Goal: Information Seeking & Learning: Learn about a topic

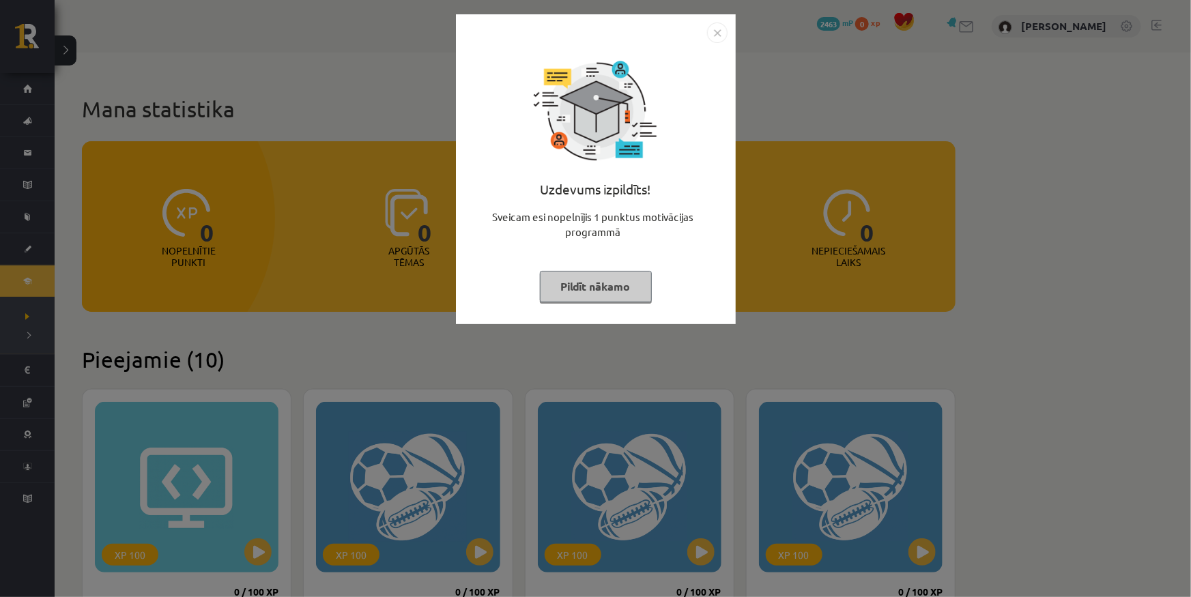
click at [708, 32] on img "Close" at bounding box center [717, 33] width 20 height 20
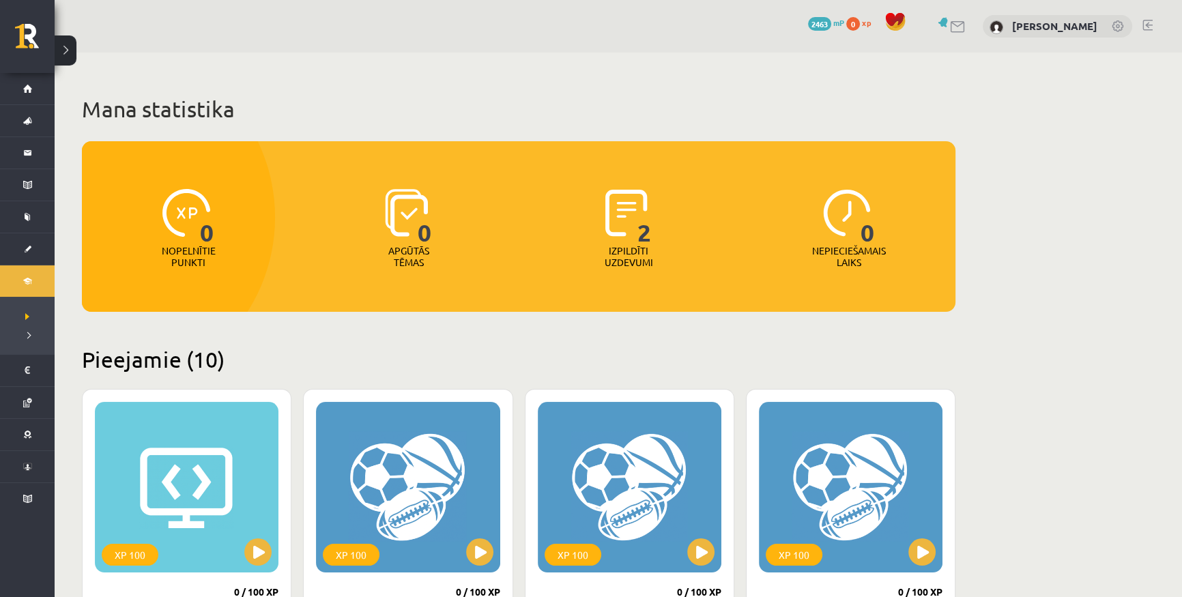
scroll to position [372, 0]
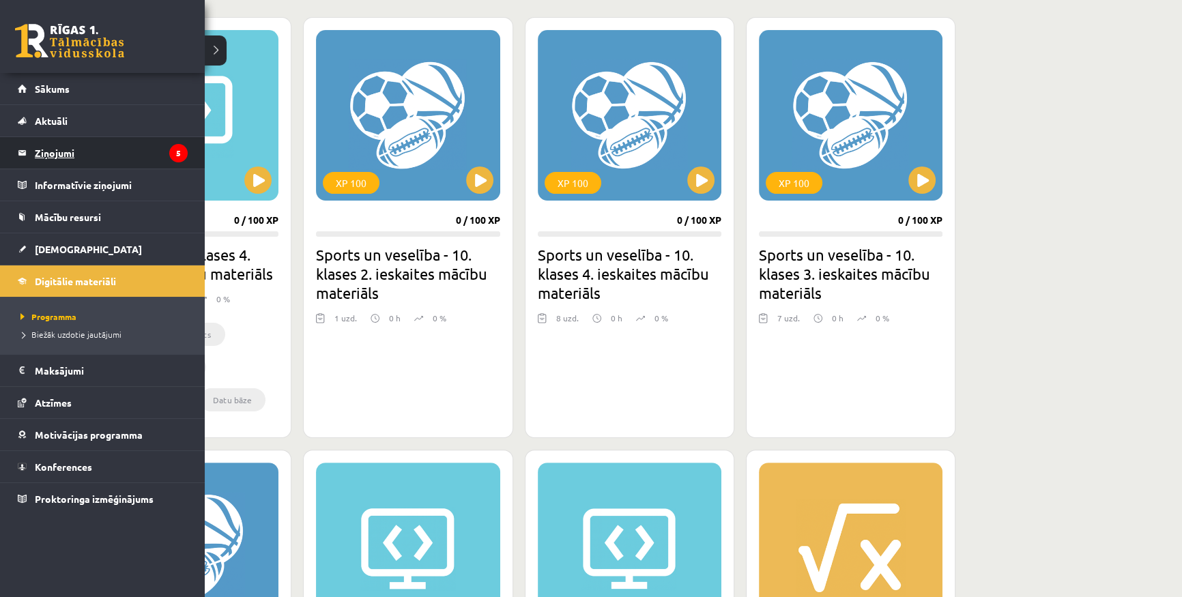
click at [94, 156] on legend "Ziņojumi 5" at bounding box center [111, 152] width 153 height 31
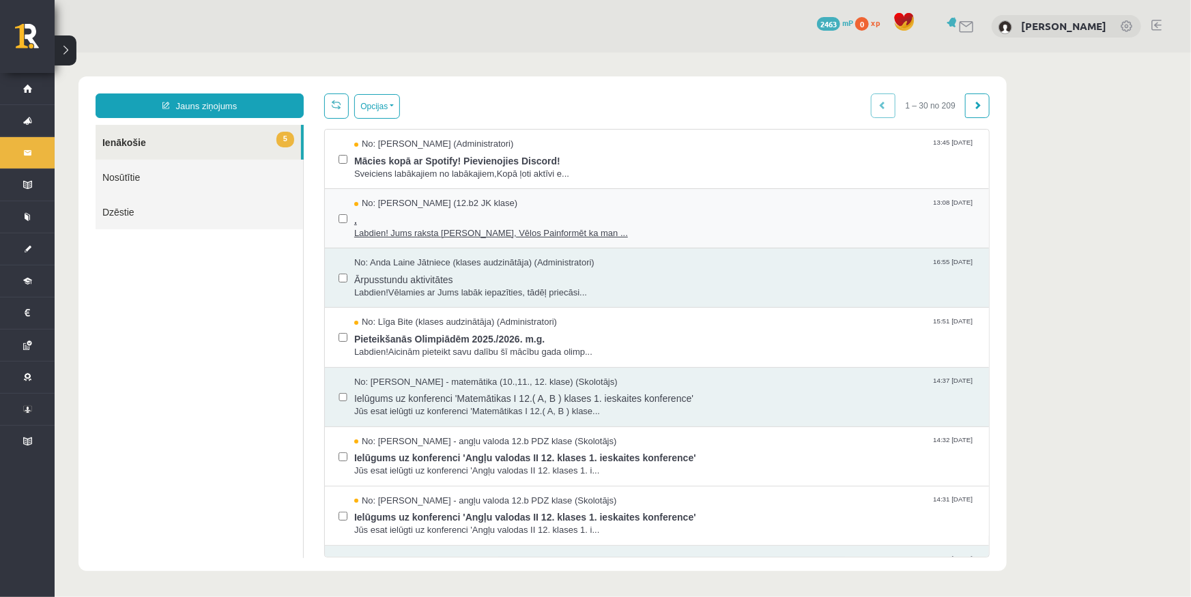
click at [543, 233] on span "Labdien! Jums raksta Leons Laikovskis, Vēlos Painformēt ka man ..." at bounding box center [663, 233] width 621 height 13
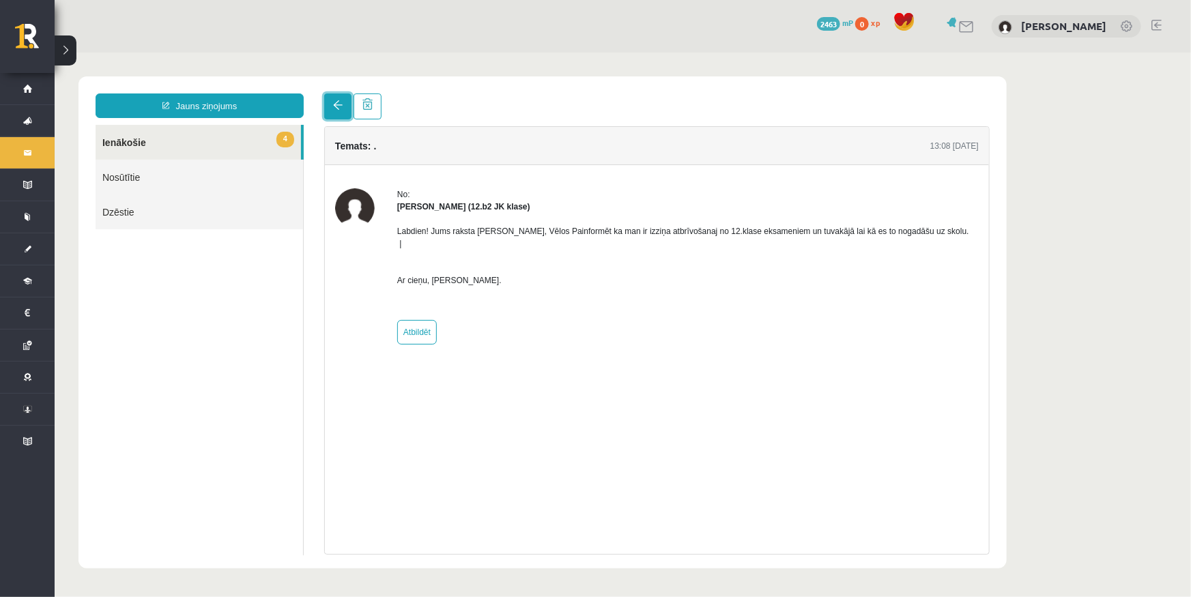
click at [329, 108] on link at bounding box center [336, 106] width 27 height 26
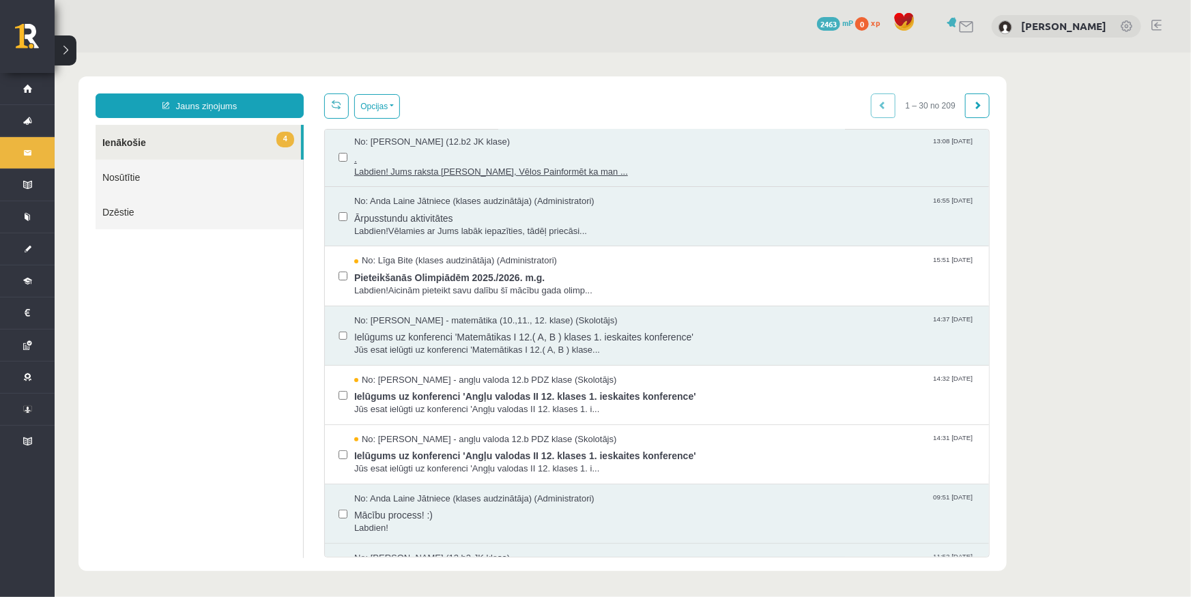
scroll to position [123, 0]
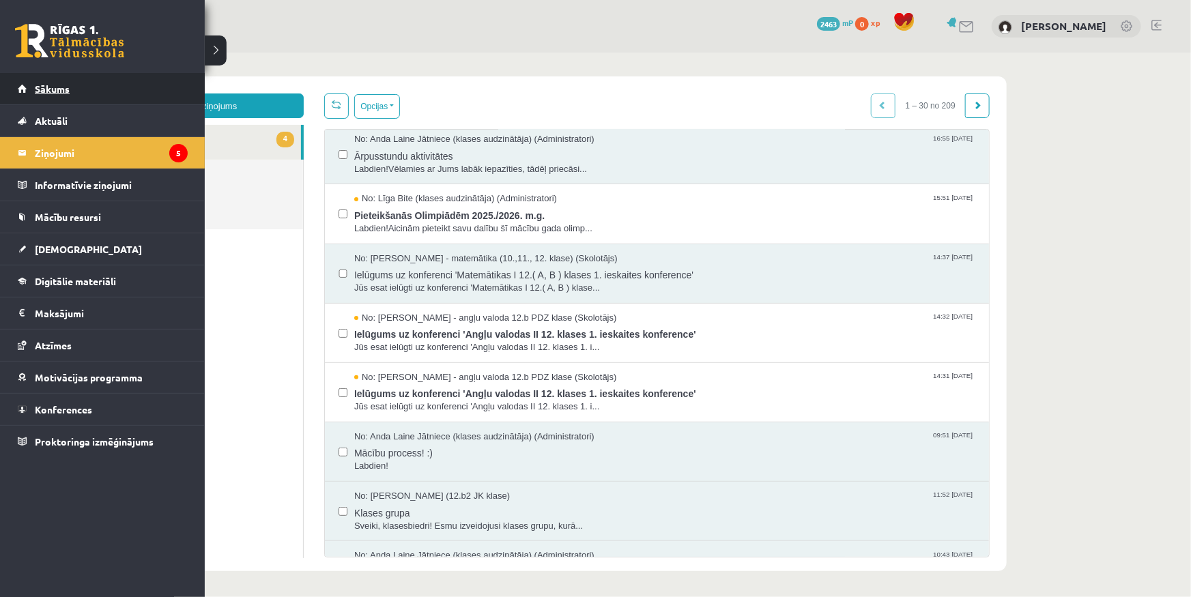
click at [50, 88] on span "Sākums" at bounding box center [52, 89] width 35 height 12
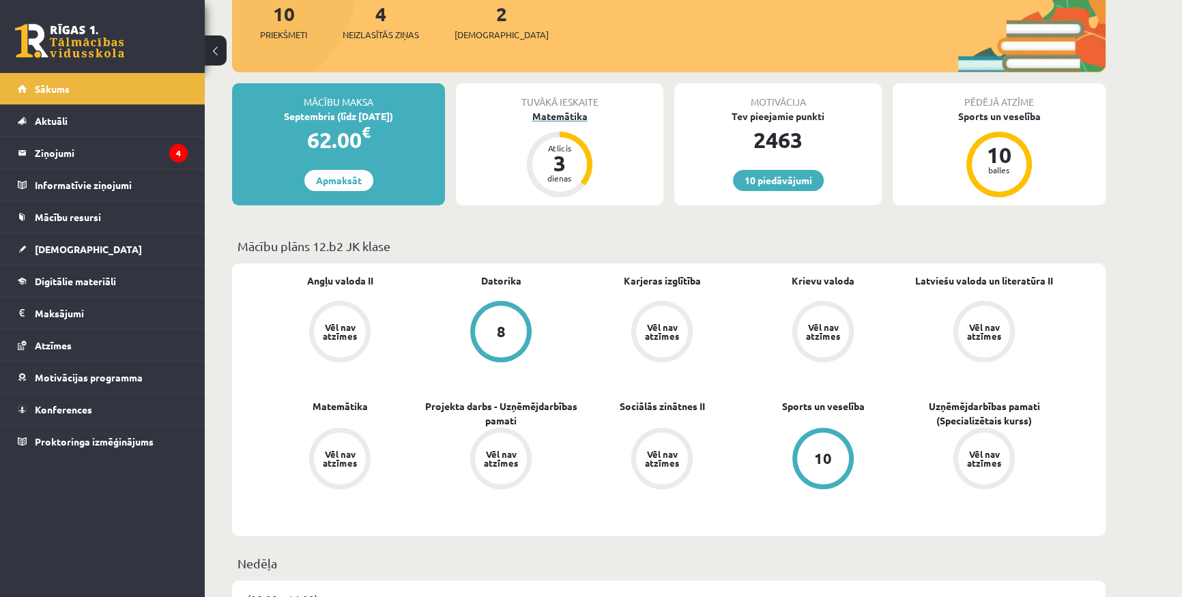
scroll to position [123, 0]
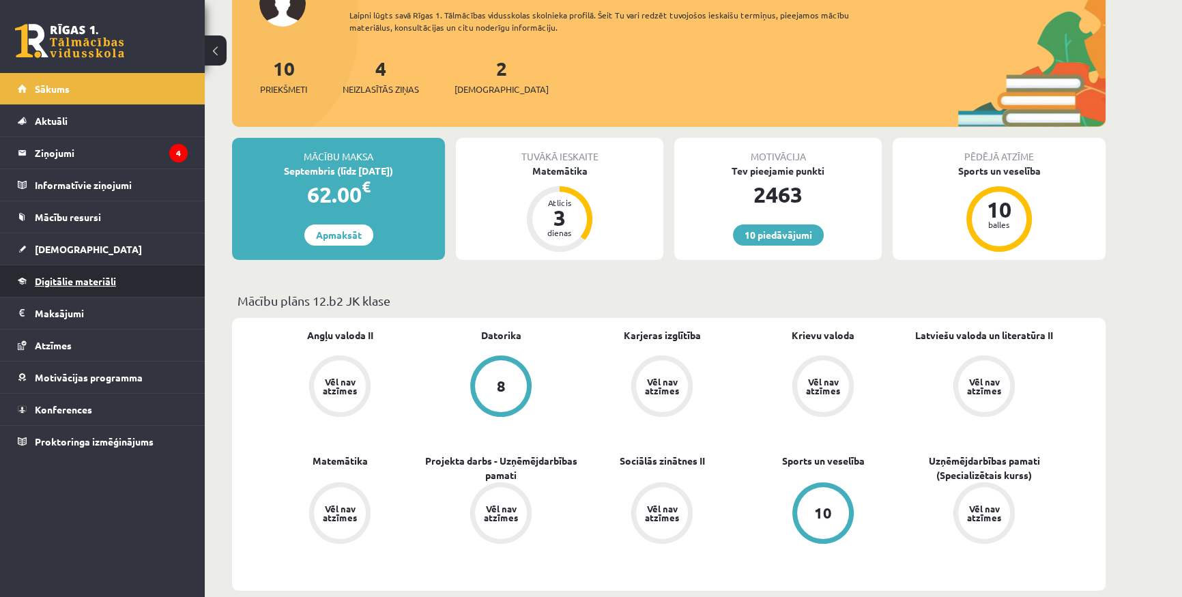
click at [82, 280] on span "Digitālie materiāli" at bounding box center [75, 281] width 81 height 12
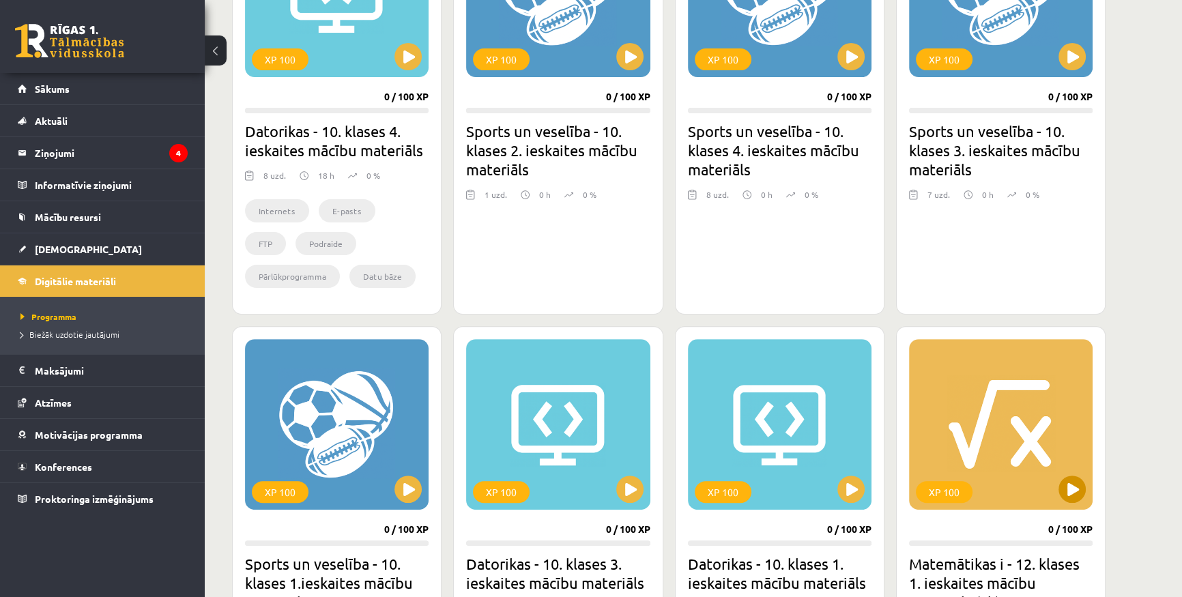
scroll to position [682, 0]
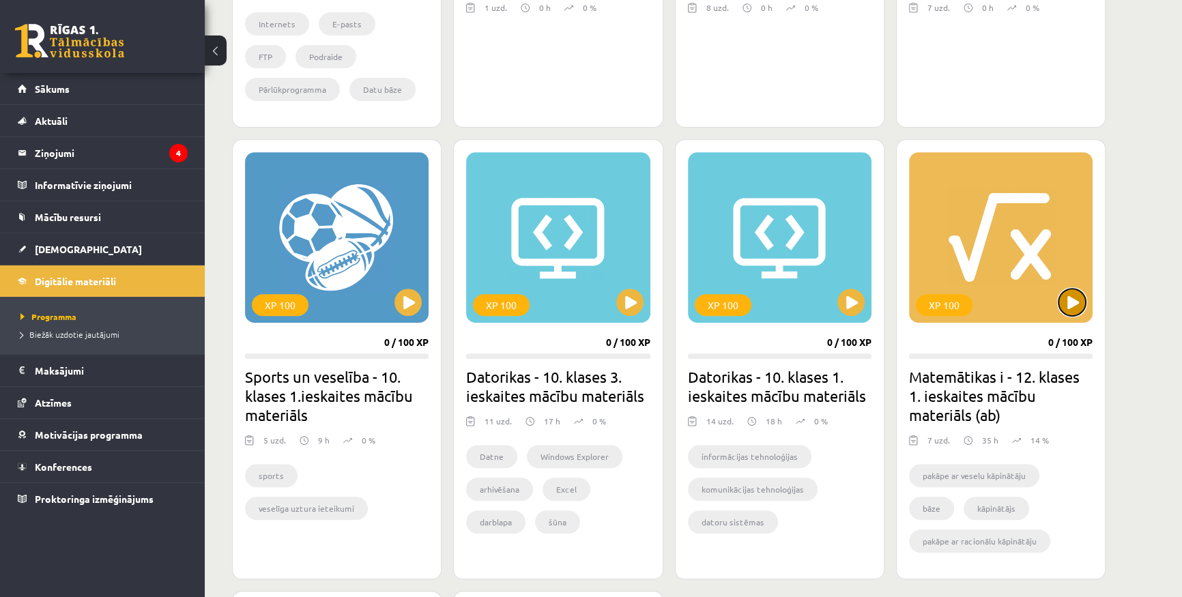
click at [1070, 295] on button at bounding box center [1071, 302] width 27 height 27
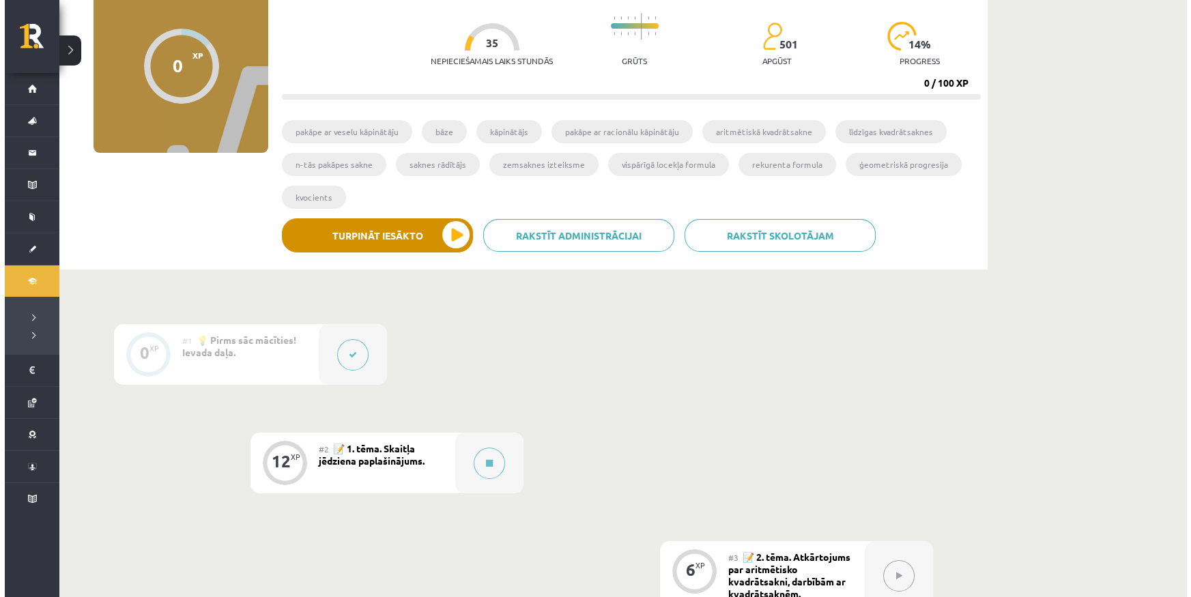
scroll to position [310, 0]
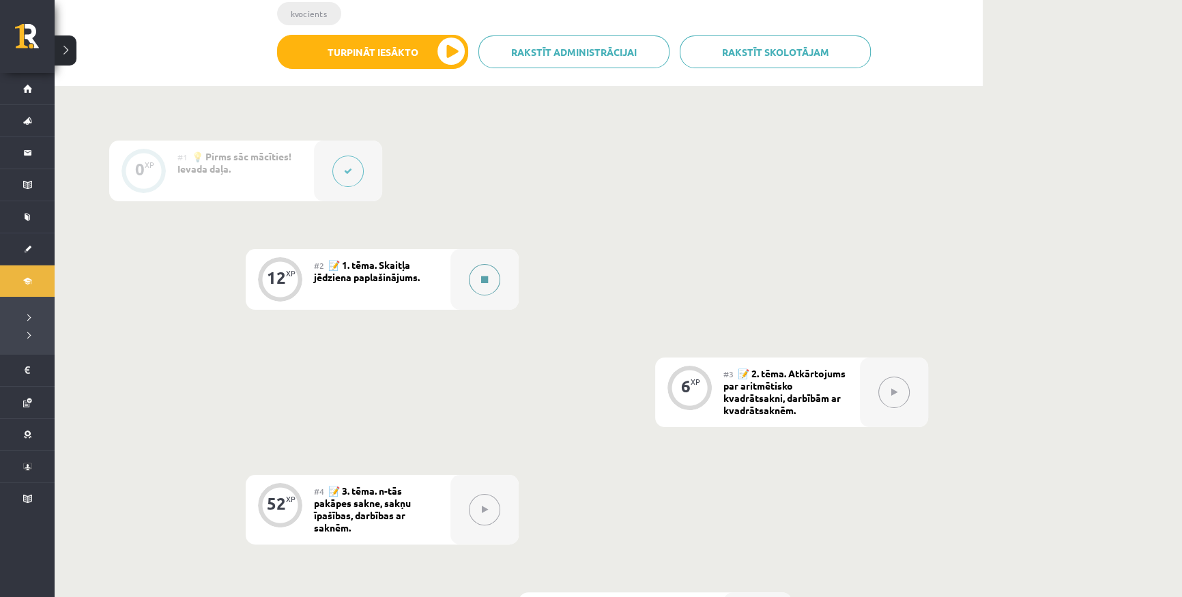
click at [457, 259] on div at bounding box center [484, 279] width 68 height 61
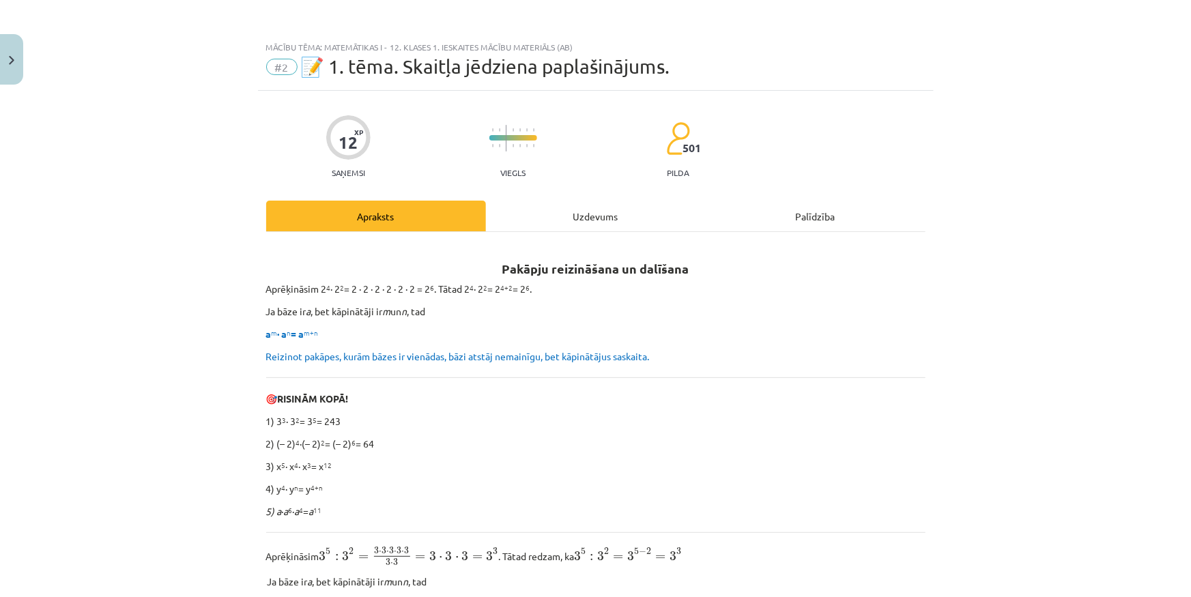
click at [585, 205] on div "Uzdevums" at bounding box center [596, 216] width 220 height 31
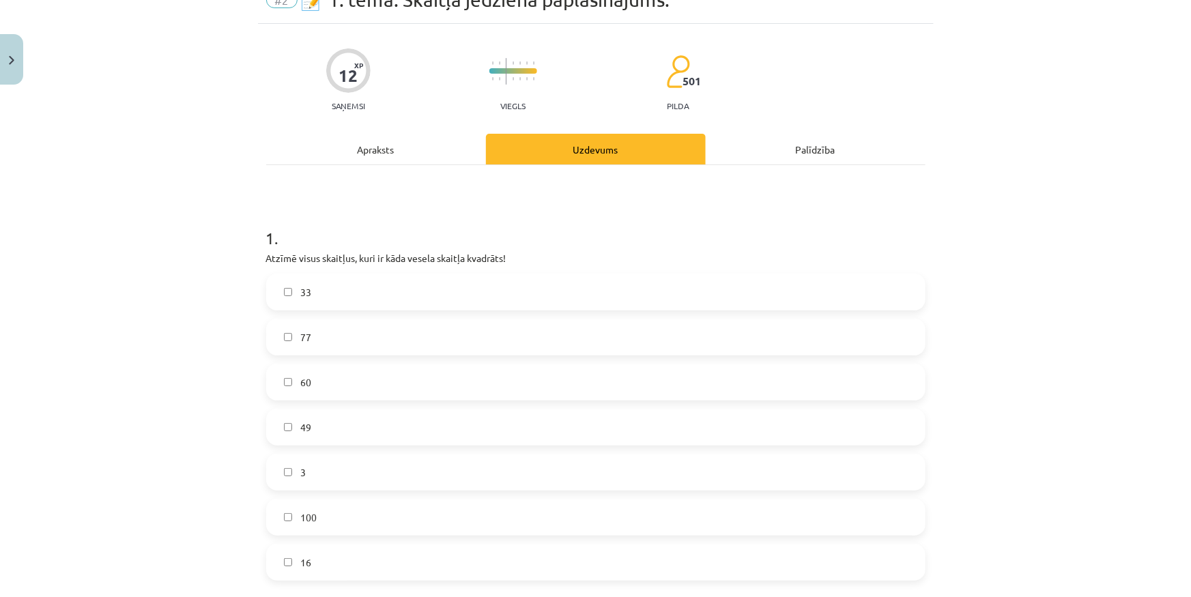
scroll to position [96, 0]
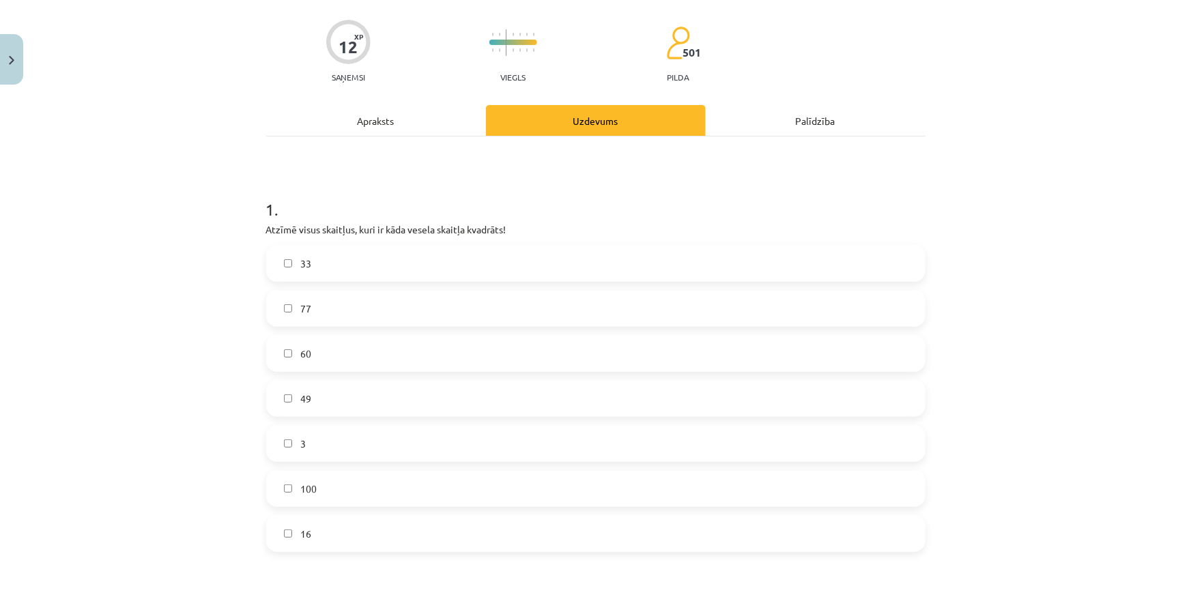
click at [300, 397] on span "49" at bounding box center [305, 399] width 11 height 14
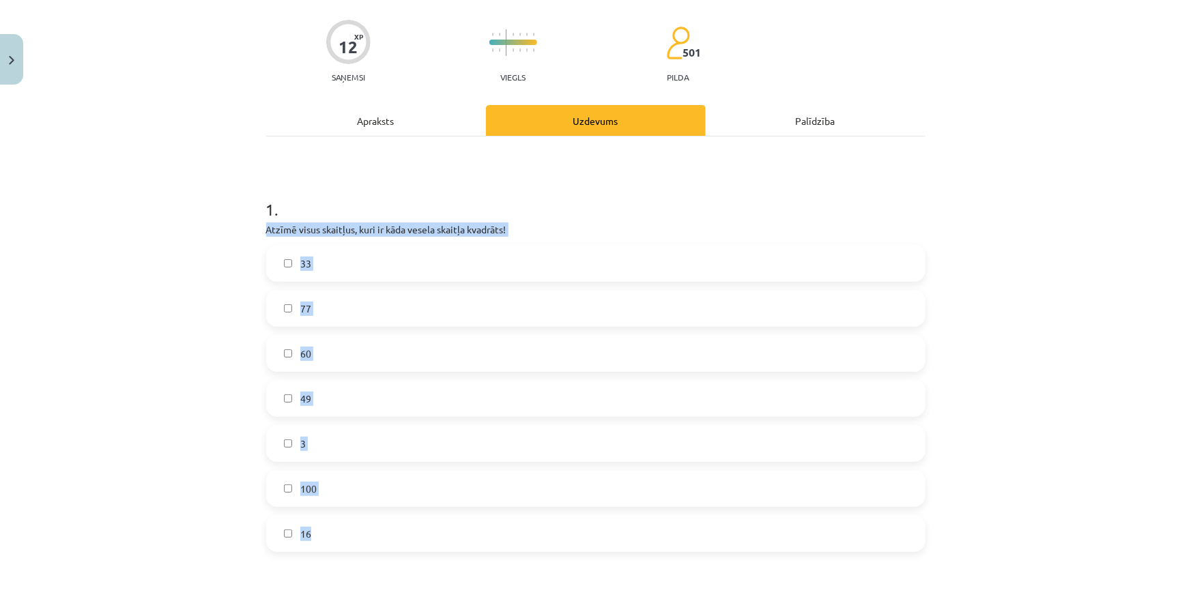
drag, startPoint x: 259, startPoint y: 225, endPoint x: 401, endPoint y: 293, distance: 157.5
click at [515, 525] on div "12 XP Saņemsi Viegls 501 pilda Apraksts Uzdevums Palīdzība 1 . Atzīmē visus ska…" at bounding box center [595, 587] width 675 height 1184
copy div "Atzīmē visus skaitļus, kuri ir kāda vesela skaitļa kvadrāts! 33 77 60 49 3 100 …"
click at [340, 487] on label "100" at bounding box center [595, 488] width 656 height 34
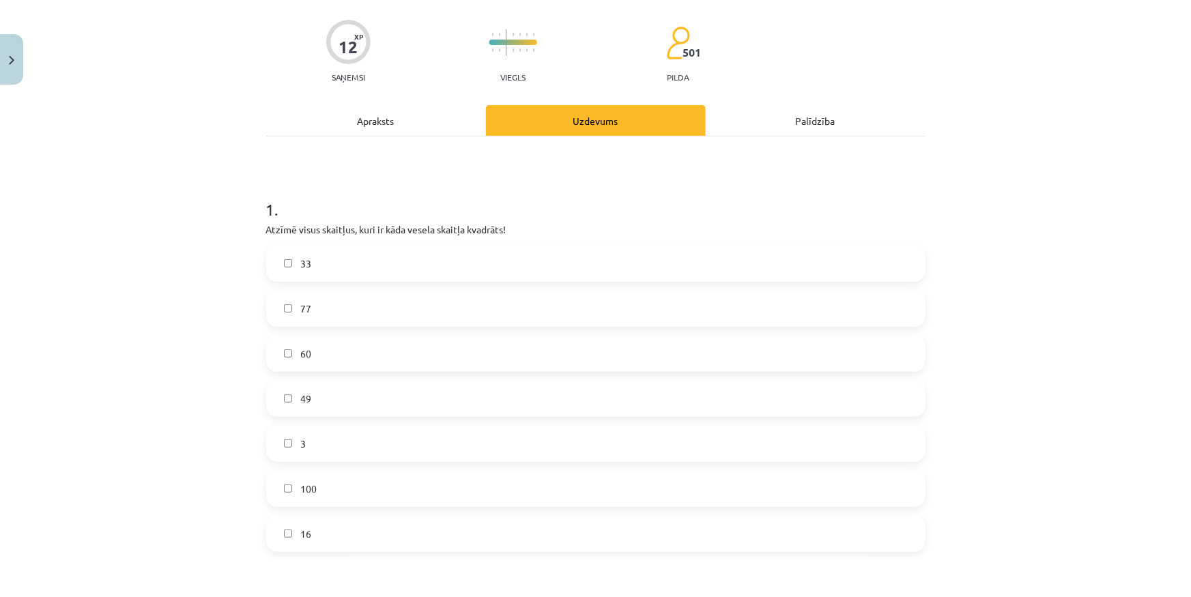
click at [326, 540] on label "16" at bounding box center [595, 533] width 656 height 34
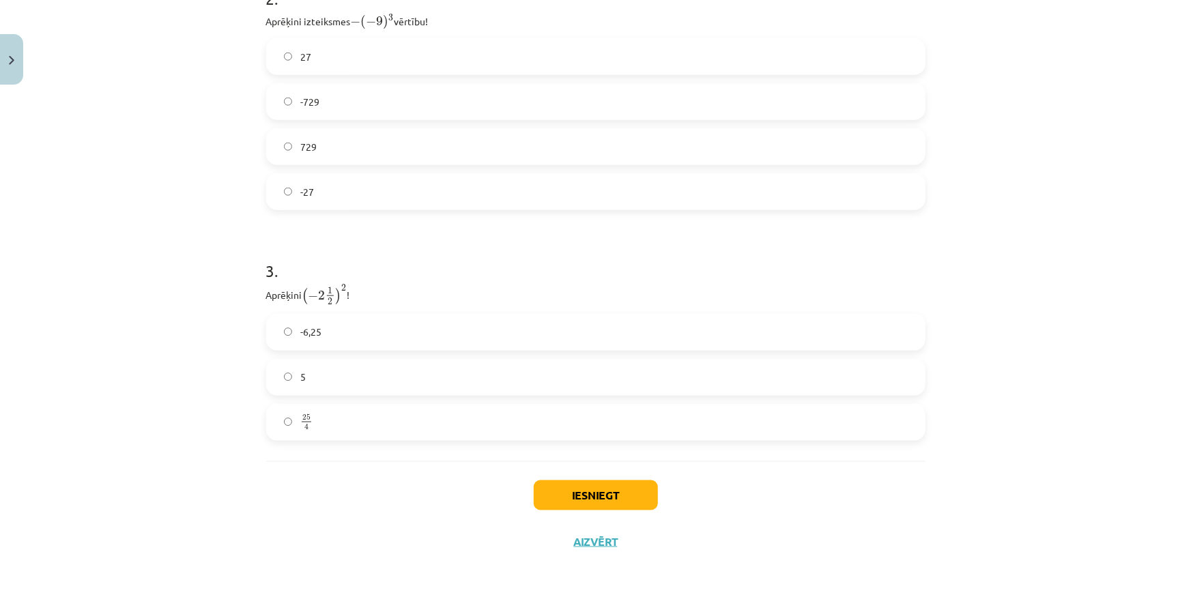
scroll to position [338, 0]
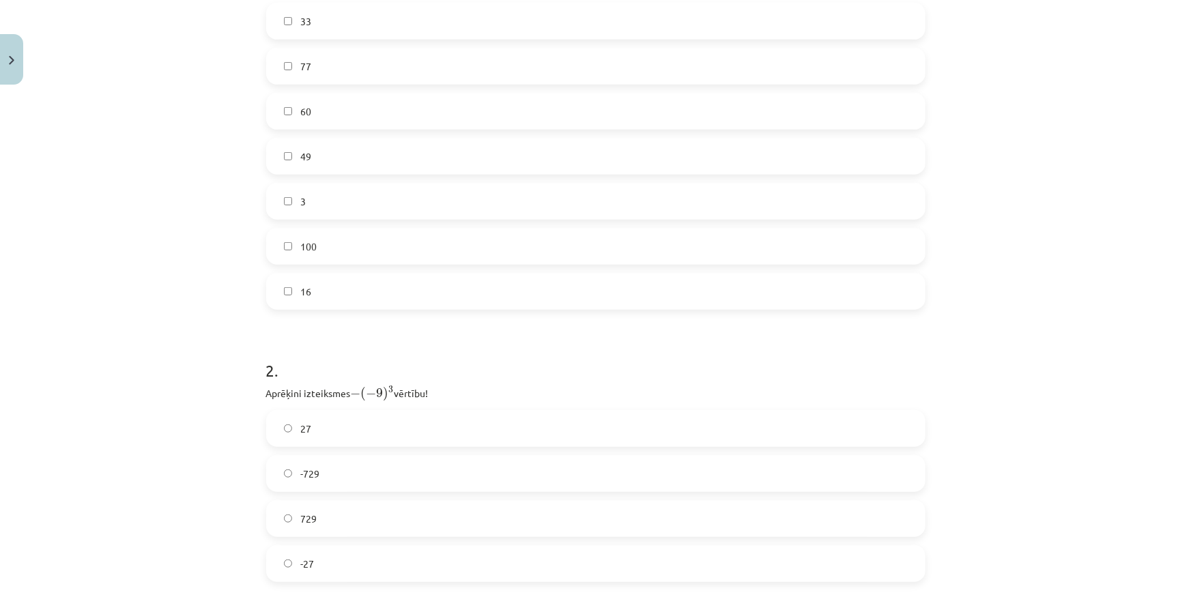
click at [525, 370] on h1 "2 ." at bounding box center [595, 358] width 659 height 42
click at [386, 382] on label "729" at bounding box center [595, 394] width 656 height 34
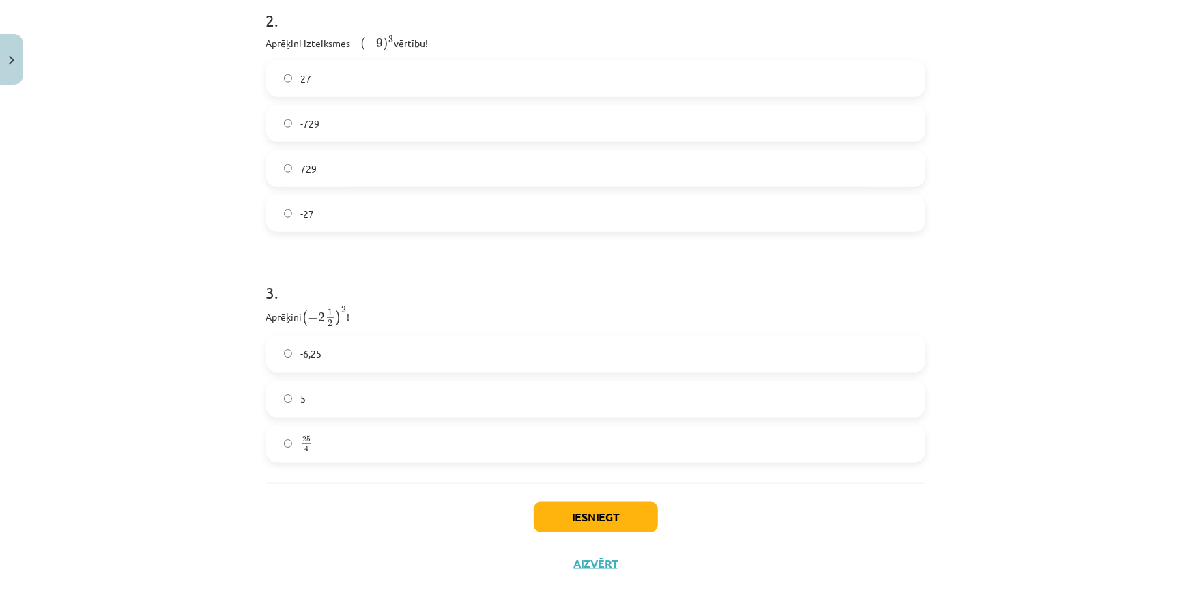
scroll to position [710, 0]
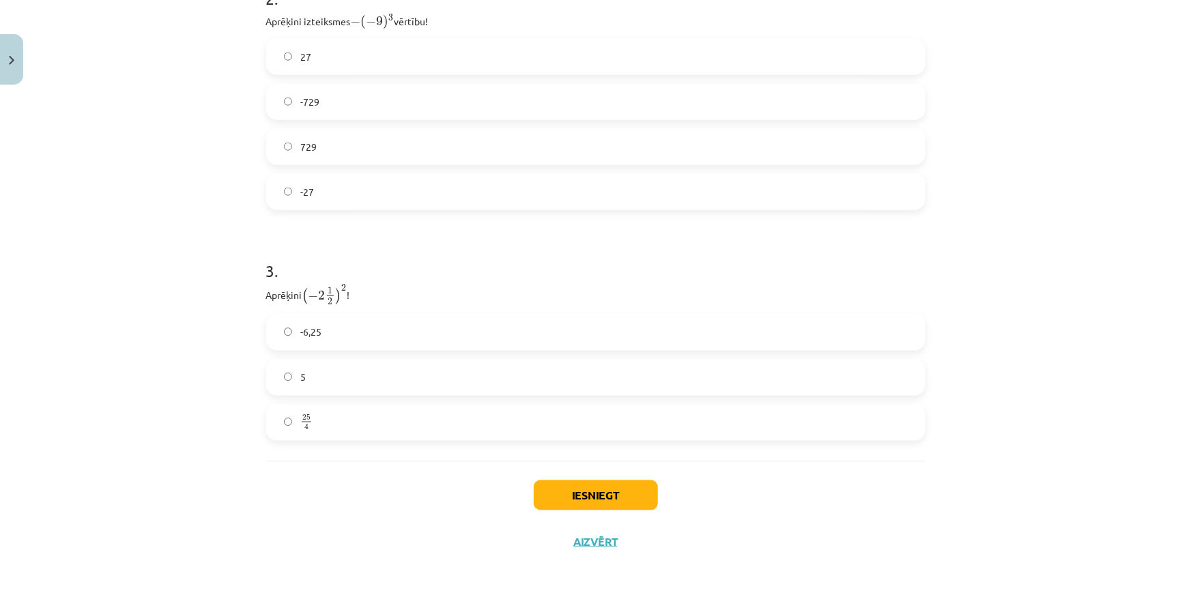
drag, startPoint x: 361, startPoint y: 425, endPoint x: 395, endPoint y: 433, distance: 34.9
click at [361, 426] on label "25 4 25 4" at bounding box center [595, 422] width 656 height 34
click at [583, 489] on button "Iesniegt" at bounding box center [596, 495] width 124 height 30
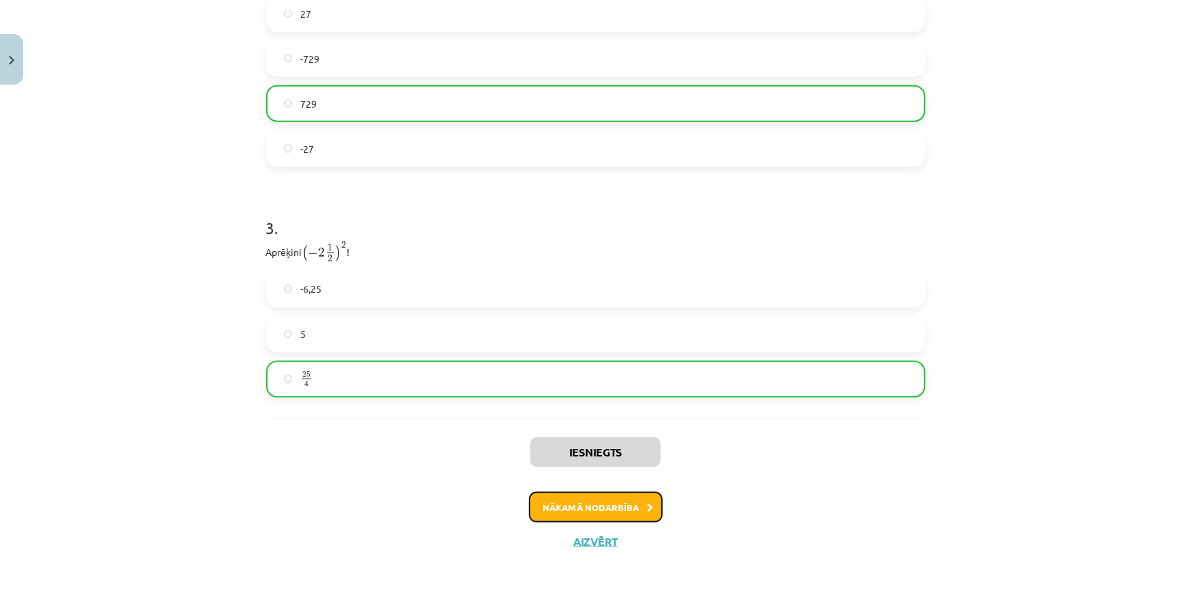
click at [626, 499] on button "Nākamā nodarbība" at bounding box center [596, 507] width 134 height 31
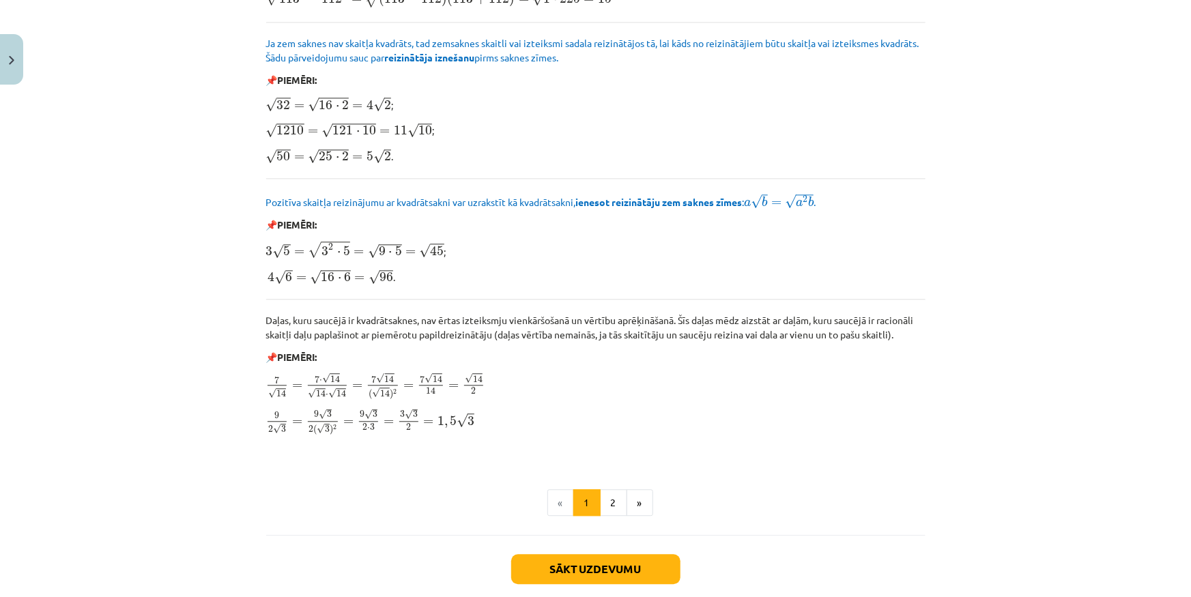
scroll to position [1542, 0]
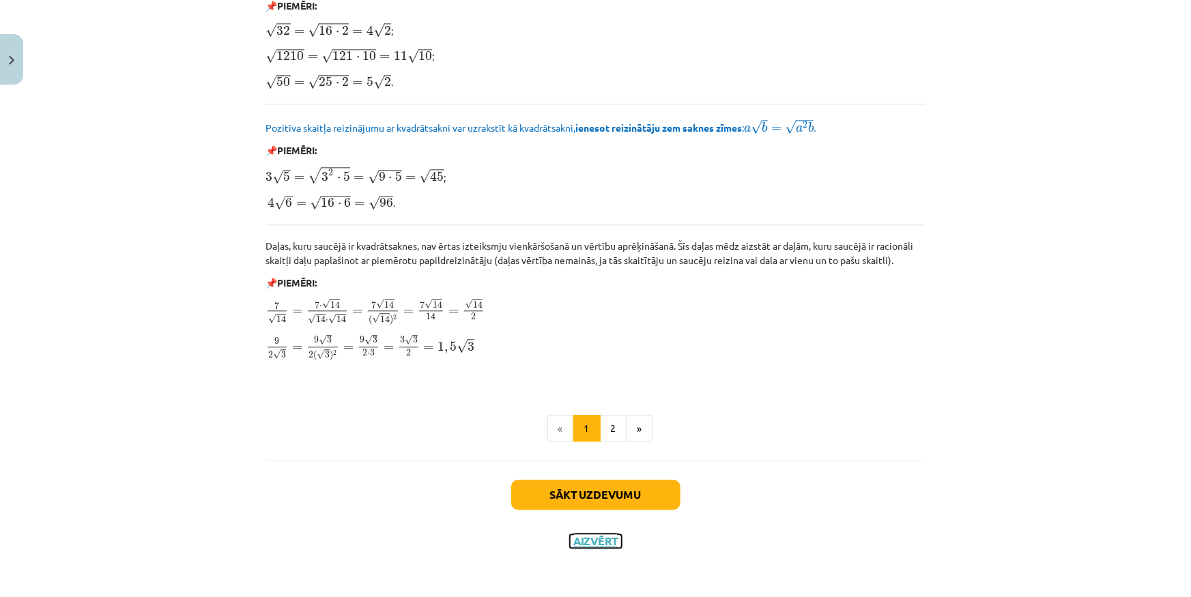
click at [601, 538] on button "Aizvērt" at bounding box center [596, 541] width 52 height 14
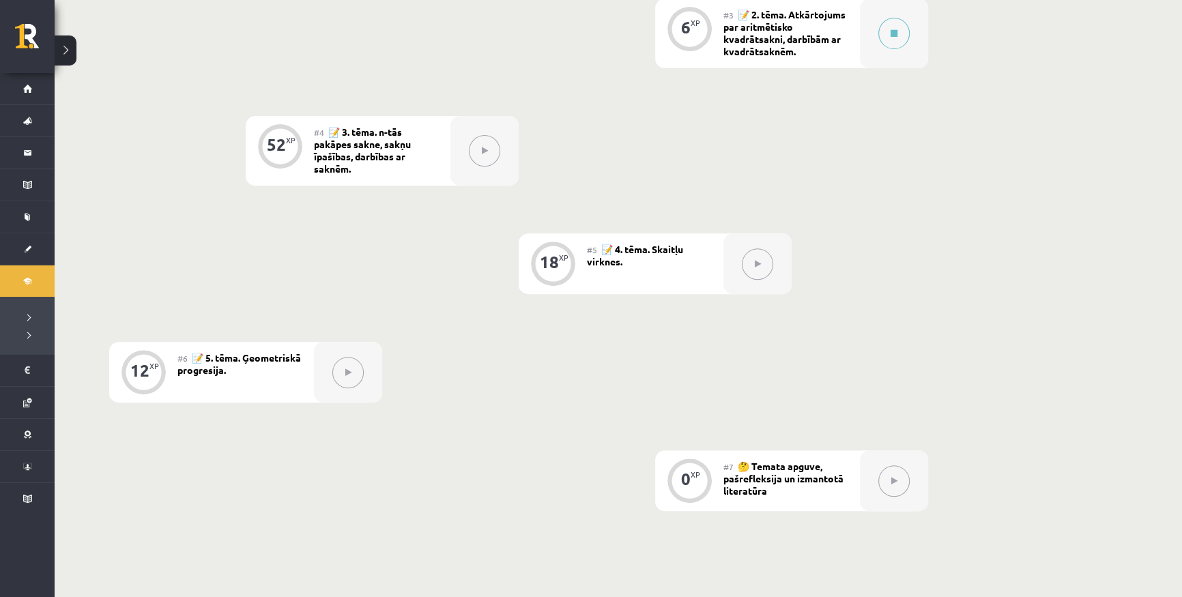
scroll to position [682, 0]
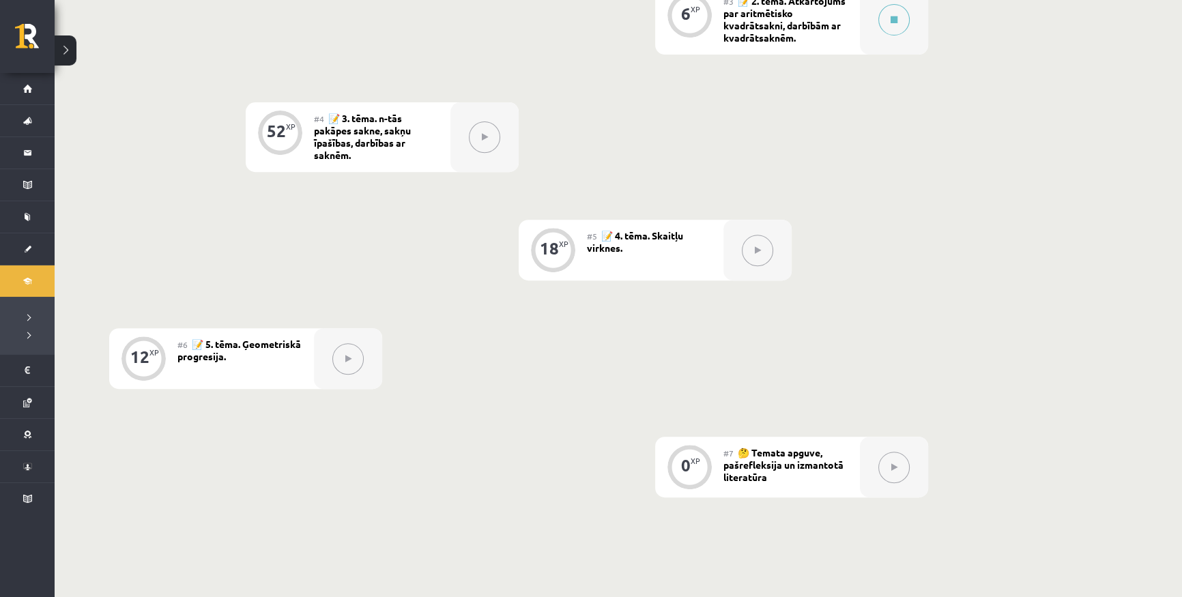
click at [744, 252] on button at bounding box center [757, 250] width 31 height 31
click at [729, 235] on div at bounding box center [757, 250] width 68 height 61
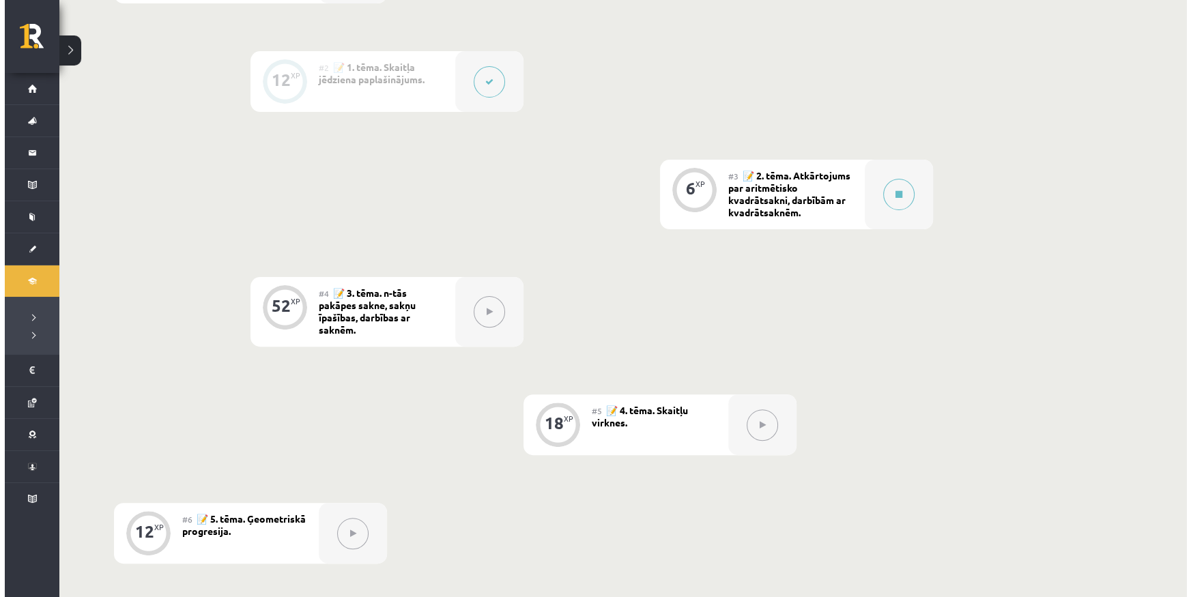
scroll to position [496, 0]
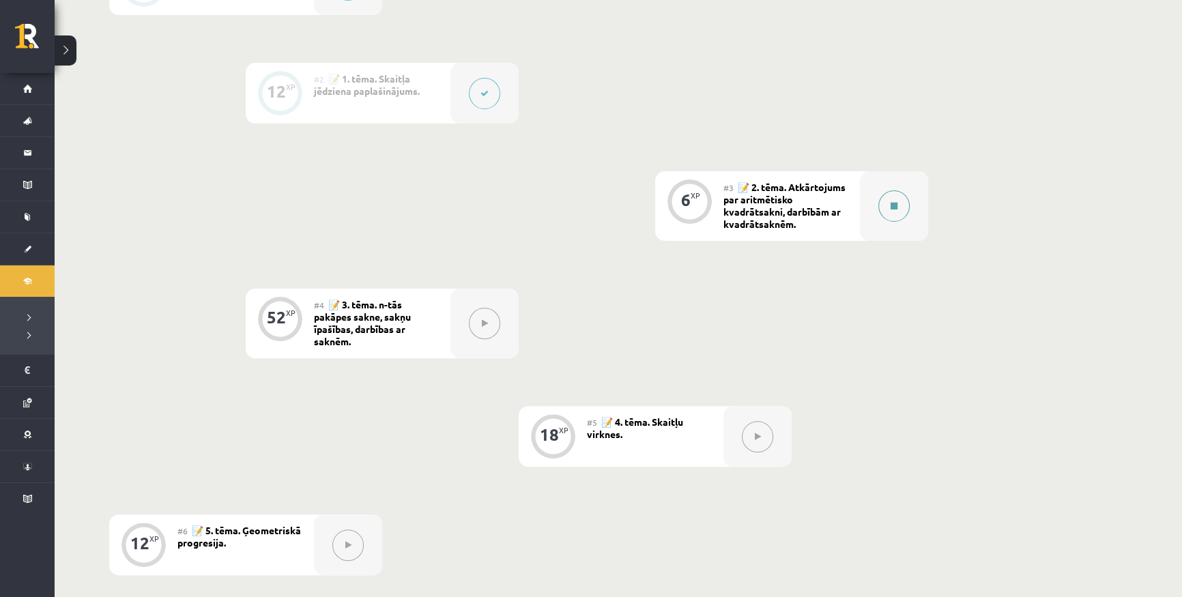
click at [863, 203] on div at bounding box center [894, 206] width 68 height 70
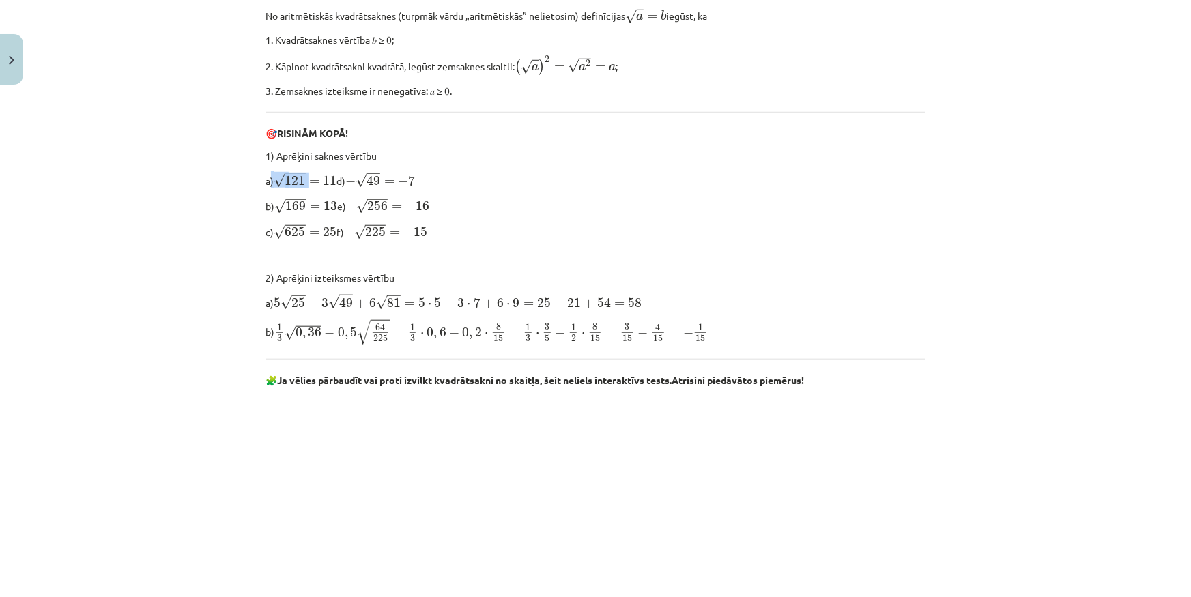
drag, startPoint x: 311, startPoint y: 180, endPoint x: 266, endPoint y: 177, distance: 45.1
click at [266, 177] on p "a) √ 121 = 11 121 = 11 d) − √ 49 = − 7 − 49 = − 7" at bounding box center [595, 179] width 659 height 17
click at [318, 178] on span "√ 121 = 11" at bounding box center [305, 180] width 63 height 15
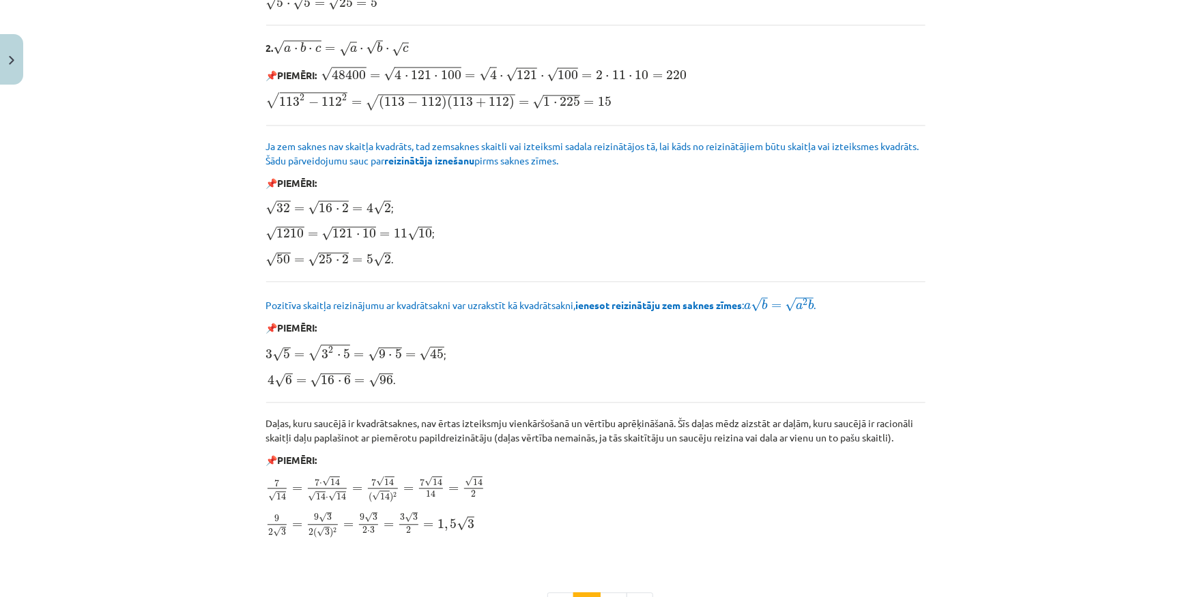
scroll to position [1045, 0]
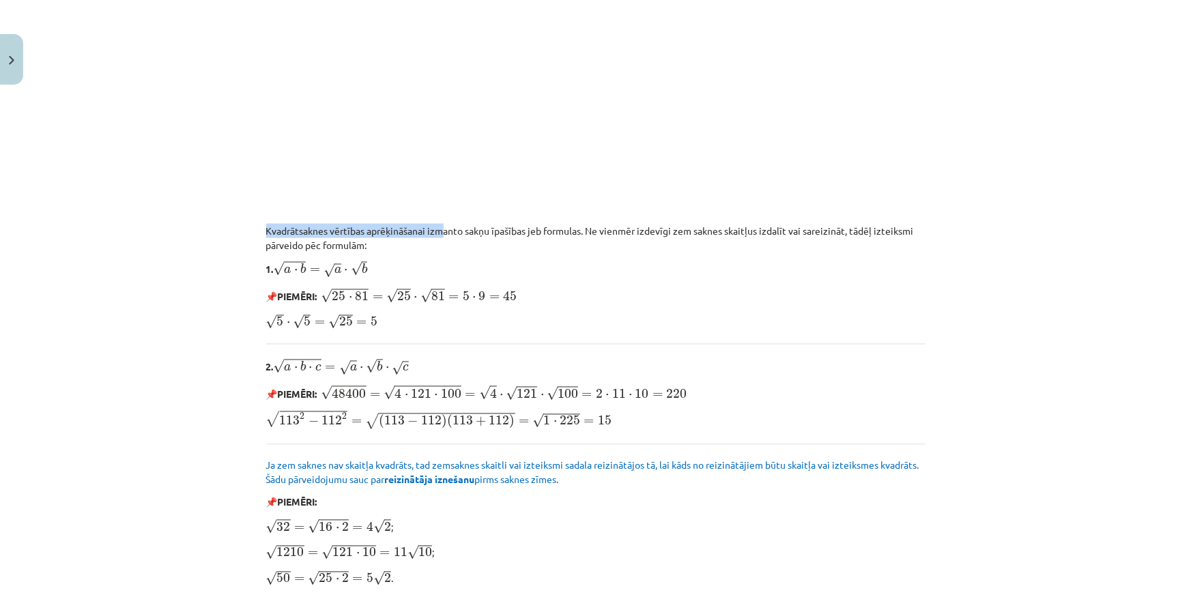
drag, startPoint x: 260, startPoint y: 227, endPoint x: 441, endPoint y: 227, distance: 181.5
click at [441, 227] on div "6 XP Saņemsi Sarežģīts 501 pilda Apraksts Uzdevums Palīdzība Atkārtojums par ar…" at bounding box center [595, 64] width 675 height 1994
click at [441, 226] on p "Kvadrātsaknes vērtības aprēķināšanai izmanto sakņu īpašības jeb formulas. Ne vi…" at bounding box center [595, 238] width 659 height 29
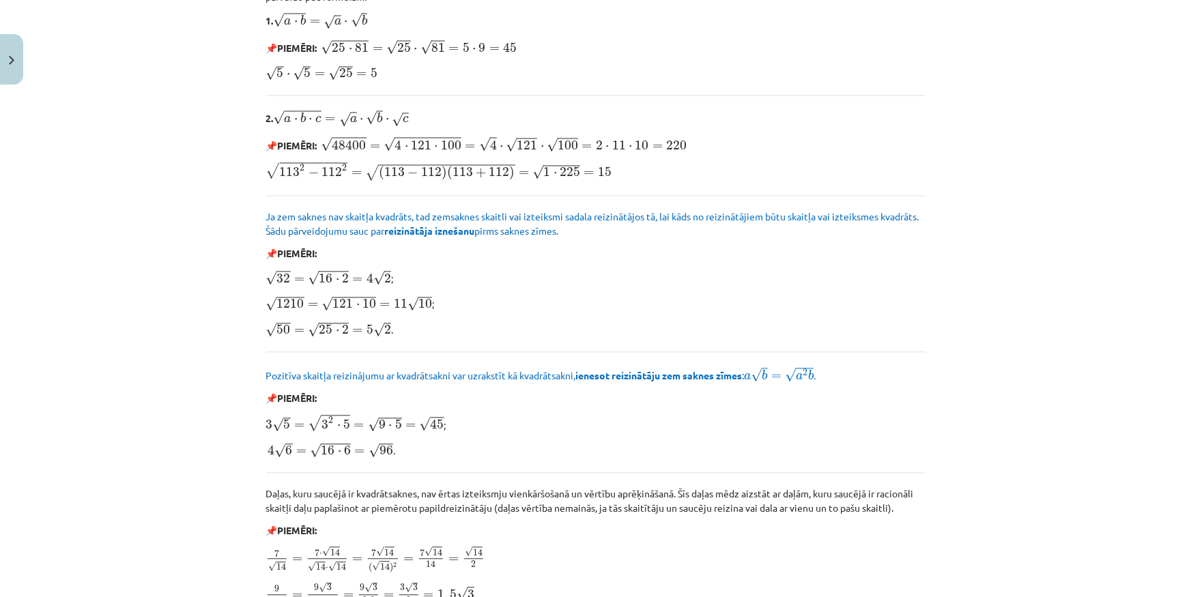
scroll to position [1356, 0]
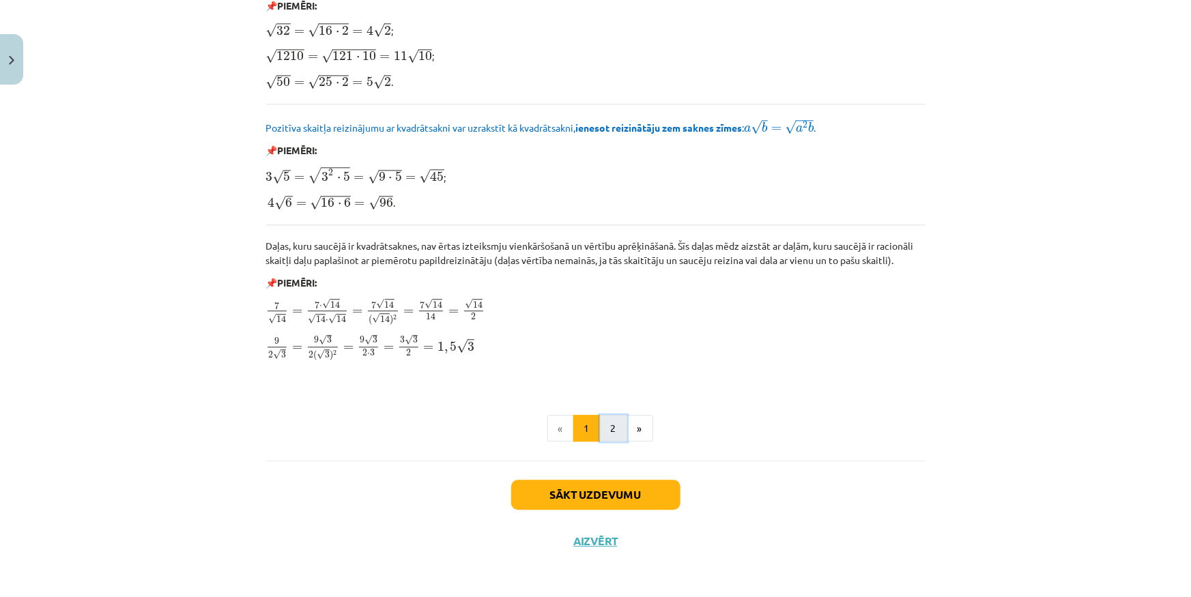
click at [613, 437] on button "2" at bounding box center [613, 428] width 27 height 27
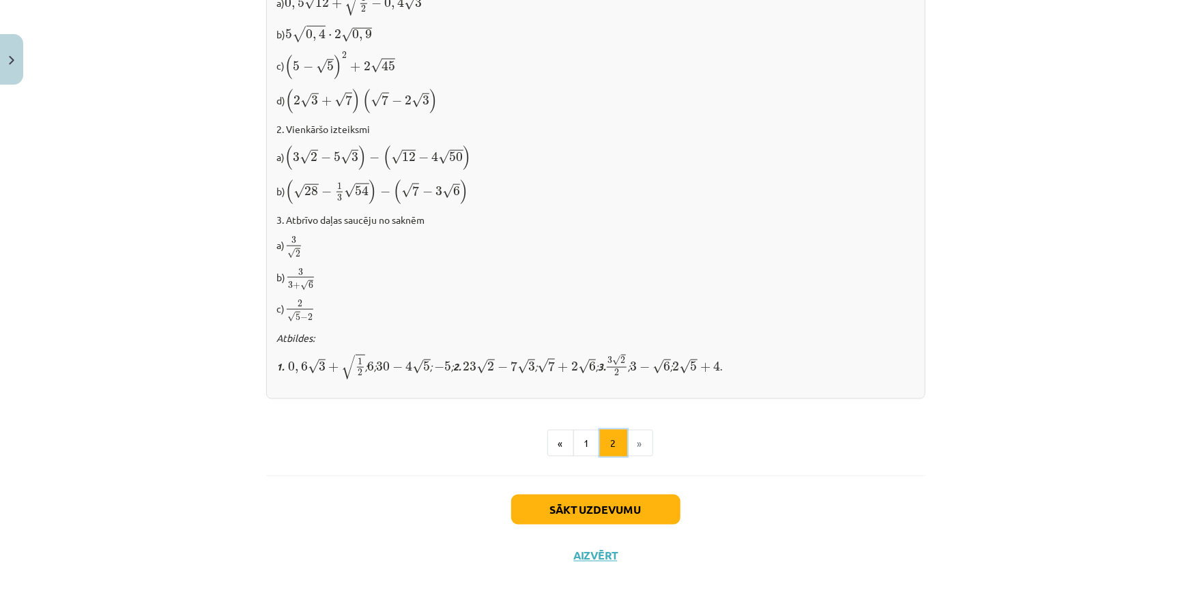
scroll to position [798, 0]
